Goal: Communication & Community: Answer question/provide support

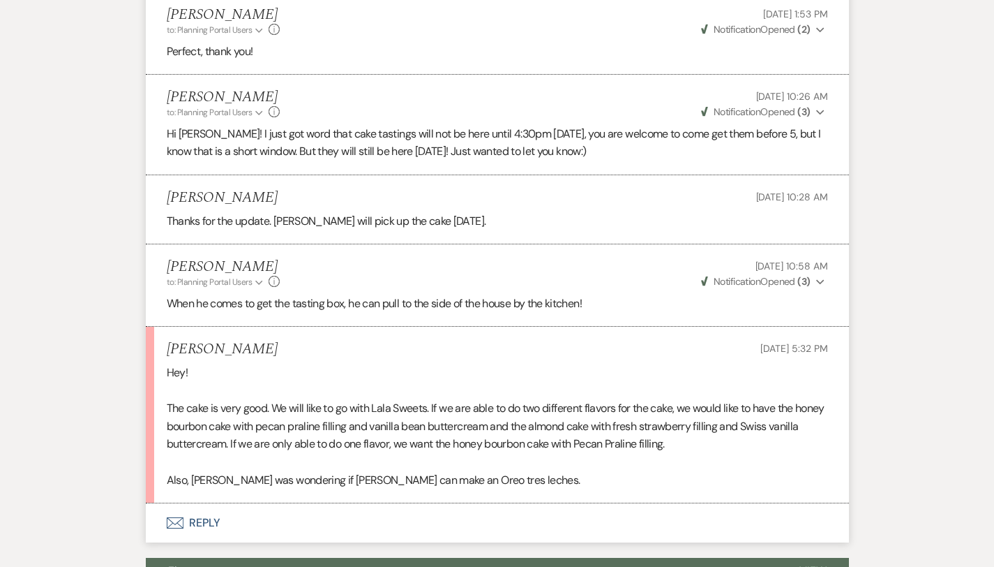
scroll to position [3012, 0]
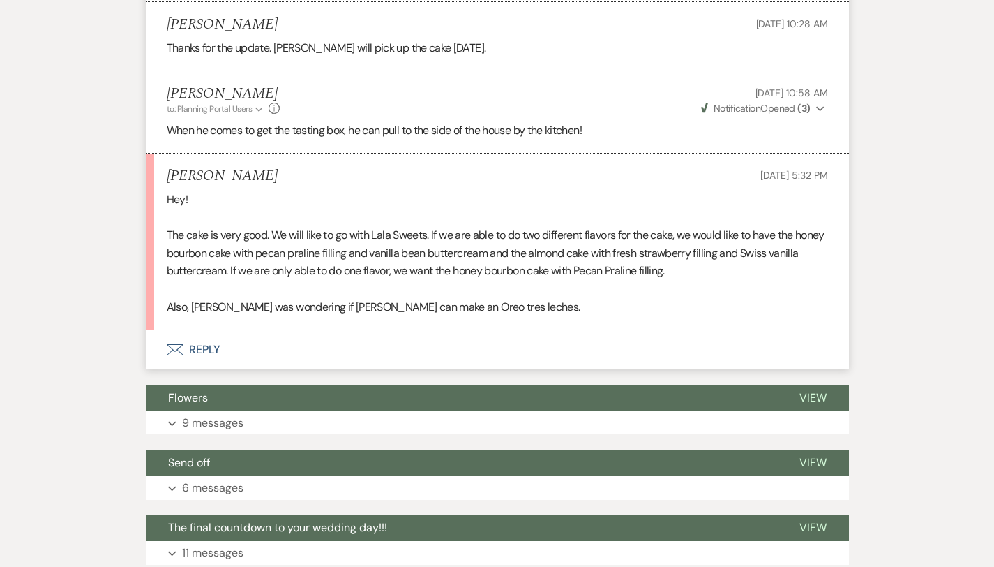
click at [172, 330] on button "Envelope Reply" at bounding box center [497, 349] width 703 height 39
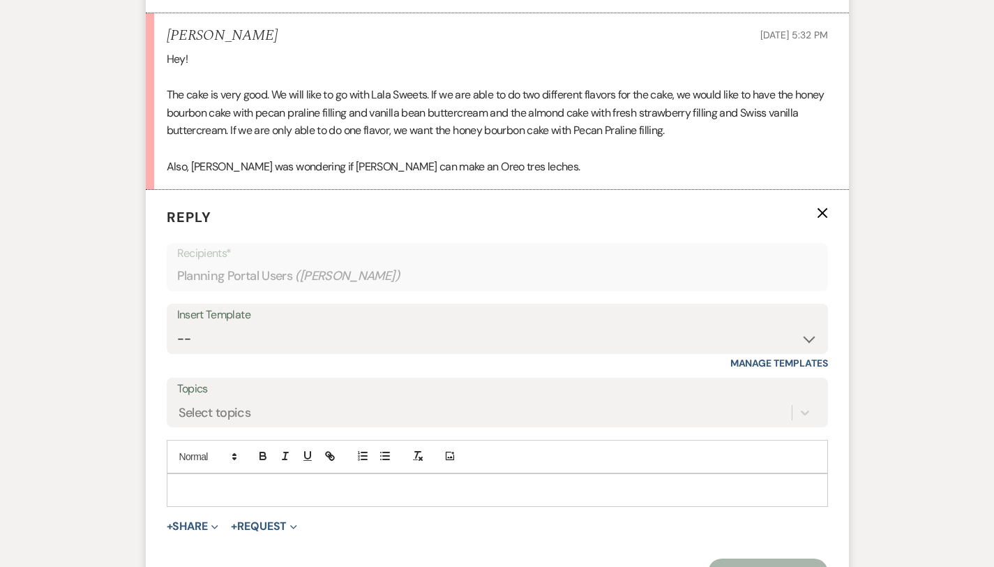
scroll to position [3140, 0]
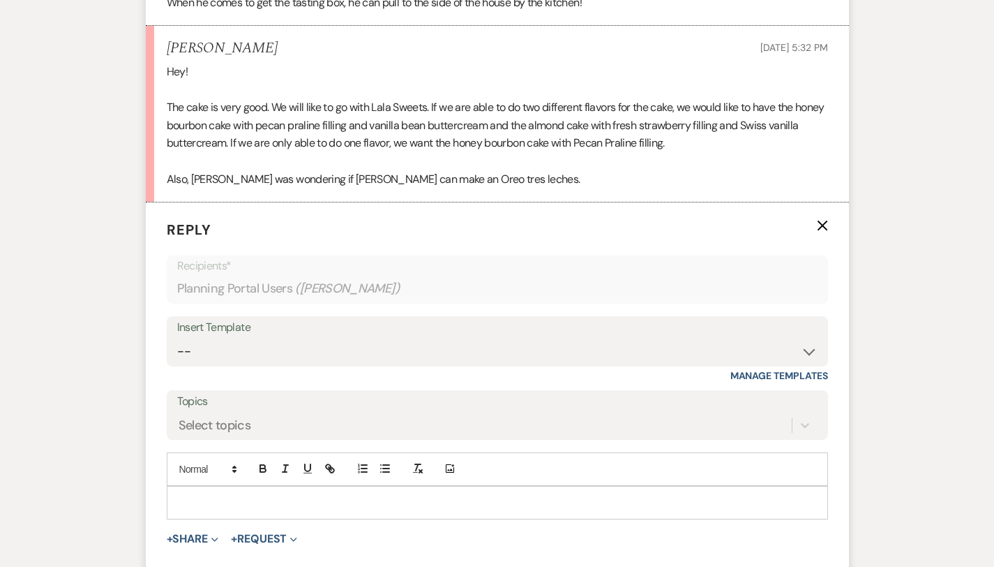
click at [345, 495] on p at bounding box center [497, 502] width 639 height 15
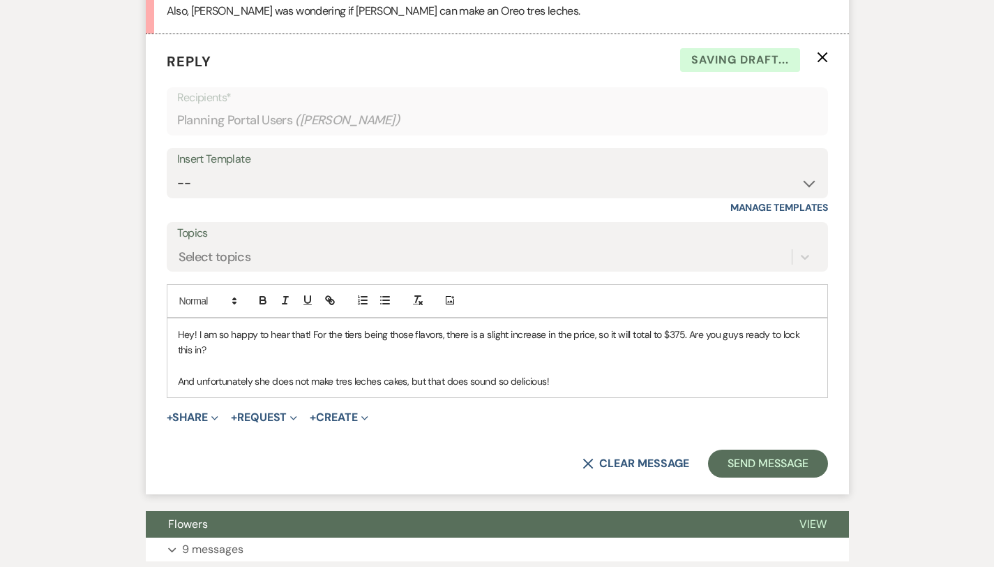
scroll to position [3306, 0]
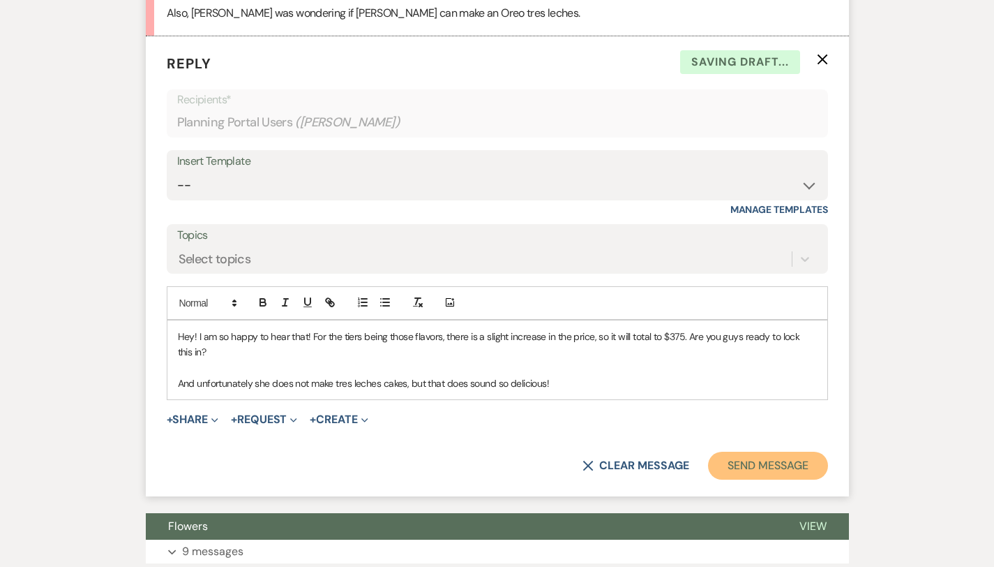
click at [798, 451] on button "Send Message" at bounding box center [767, 465] width 119 height 28
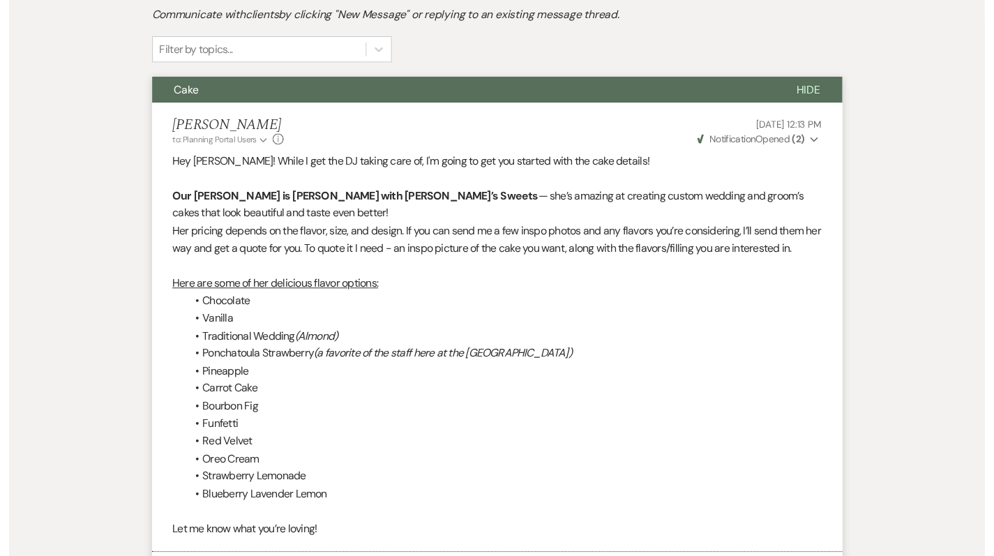
scroll to position [0, 0]
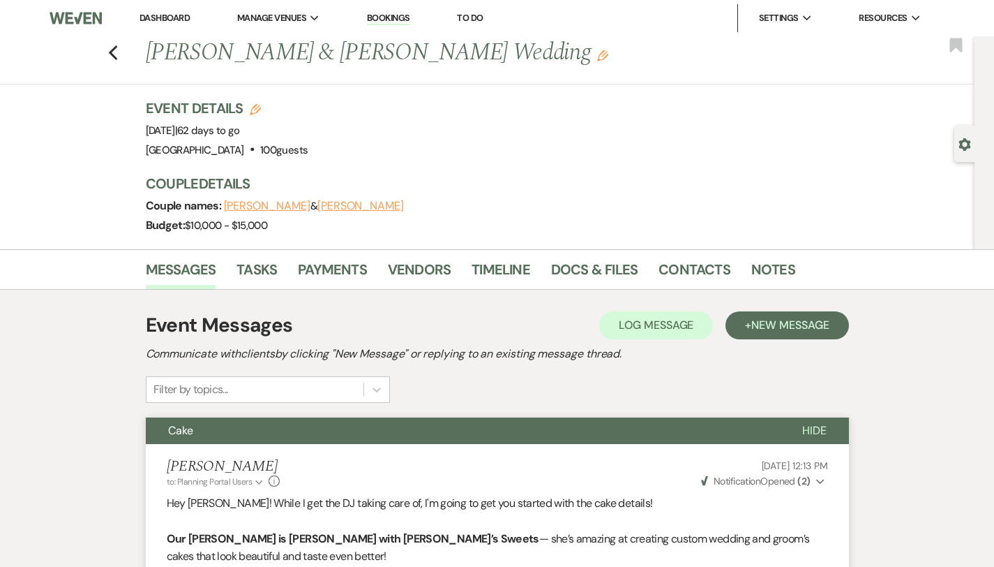
click at [160, 17] on link "Dashboard" at bounding box center [165, 18] width 50 height 12
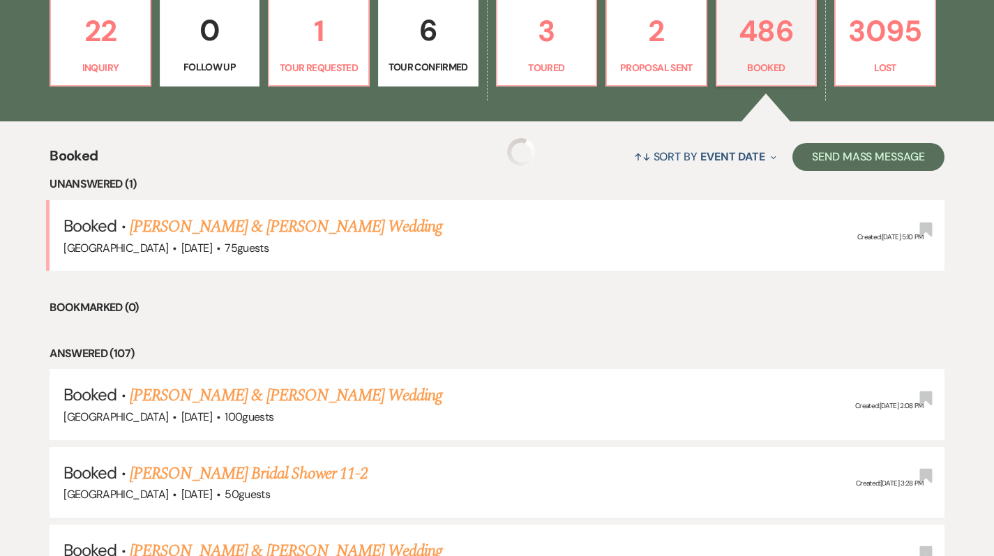
scroll to position [417, 0]
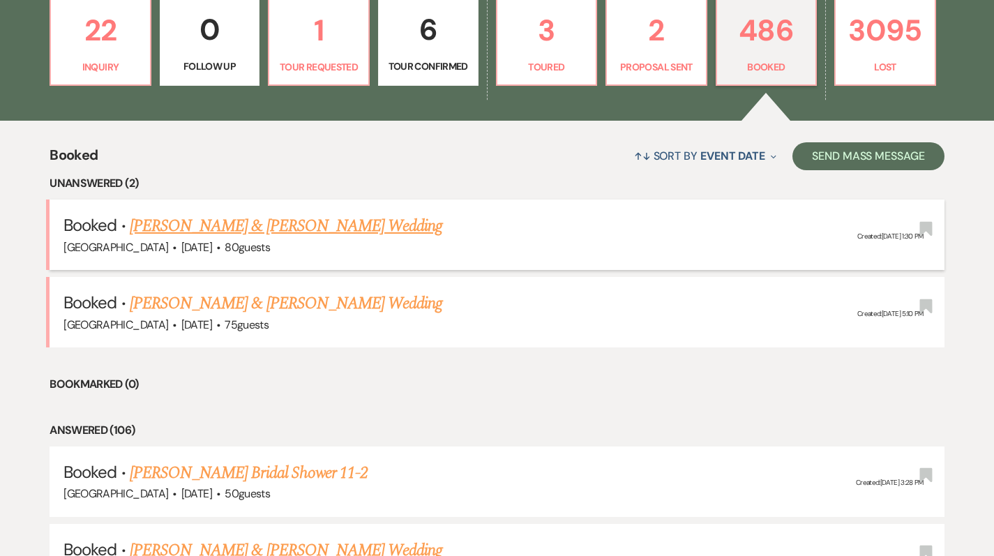
click at [239, 240] on span "80 guests" at bounding box center [247, 247] width 45 height 15
click at [233, 225] on link "[PERSON_NAME] & [PERSON_NAME] Wedding" at bounding box center [286, 226] width 313 height 25
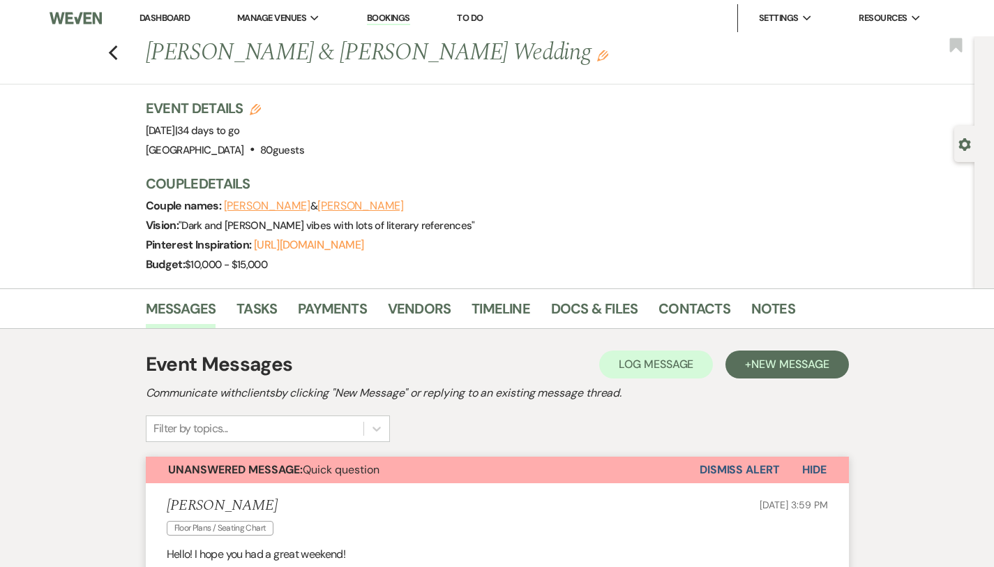
click at [759, 460] on button "Dismiss Alert" at bounding box center [740, 469] width 80 height 27
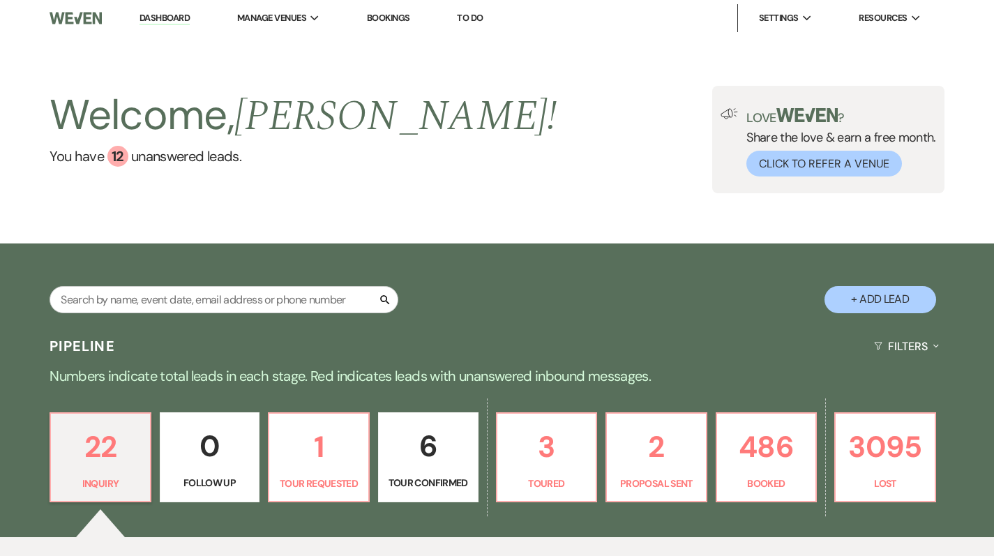
scroll to position [188, 0]
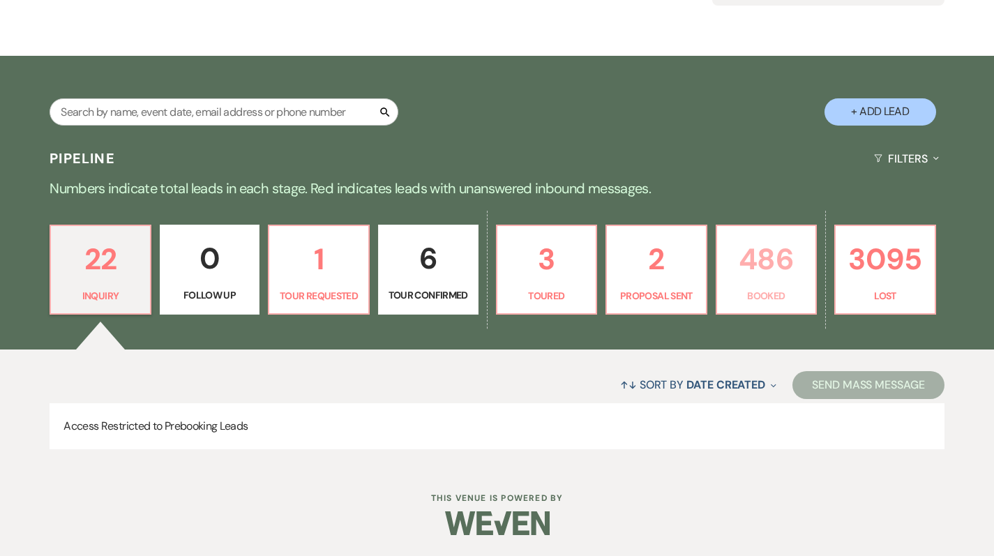
click at [775, 262] on p "486" at bounding box center [767, 259] width 82 height 47
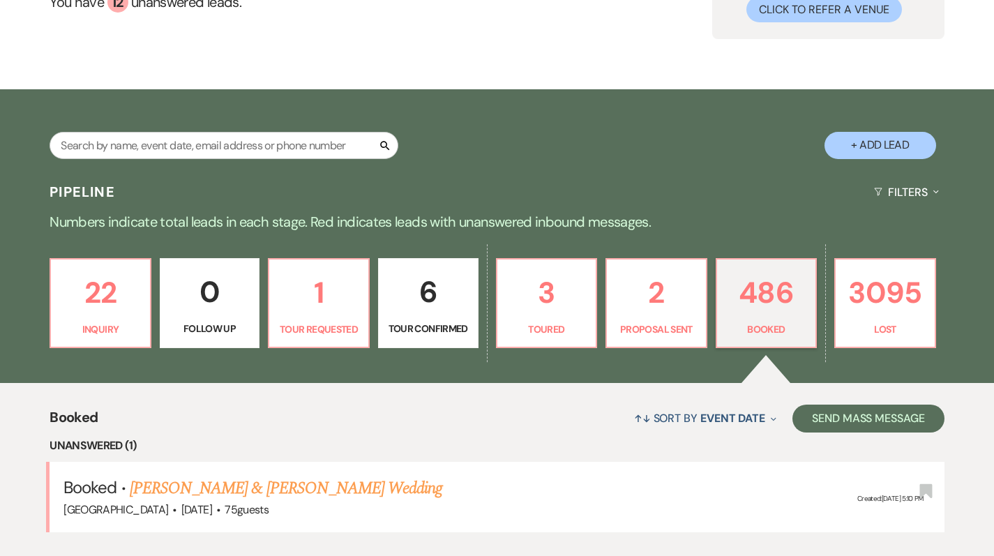
scroll to position [405, 0]
